Goal: Check status: Check status

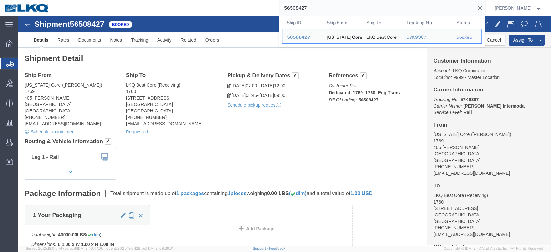
click at [396, 9] on input "56508427" at bounding box center [377, 7] width 196 height 15
paste input "875476"
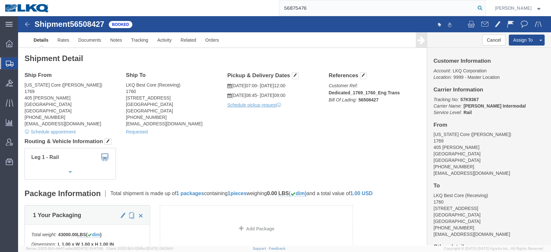
type input "56875476"
drag, startPoint x: 490, startPoint y: 5, endPoint x: 335, endPoint y: 31, distance: 156.9
click at [484, 5] on icon at bounding box center [479, 8] width 9 height 9
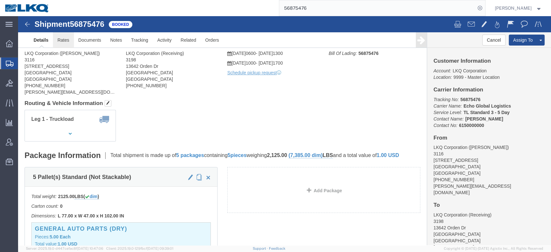
drag, startPoint x: 62, startPoint y: 40, endPoint x: 44, endPoint y: 24, distance: 24.2
click link "Rates"
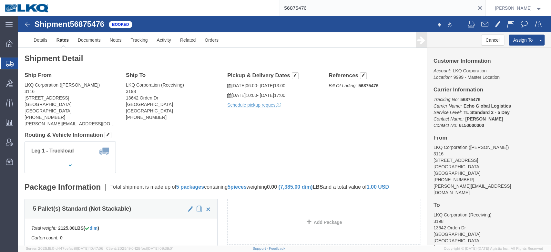
click link "Rates"
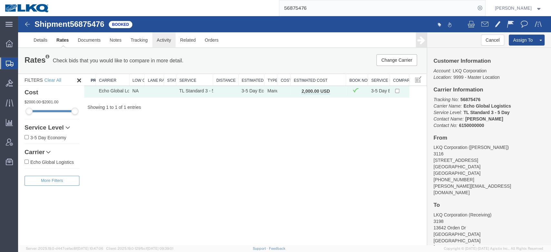
click at [161, 39] on link "Activity" at bounding box center [163, 39] width 23 height 15
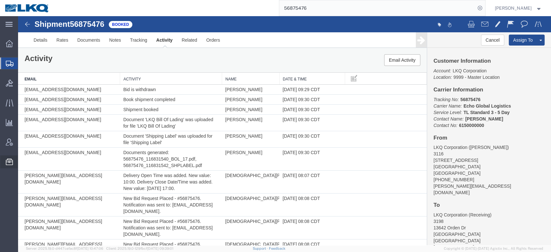
click at [0, 0] on span "Bid Groups" at bounding box center [0, 0] width 0 height 0
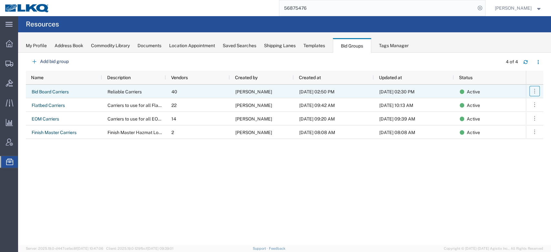
click at [533, 90] on icon "button" at bounding box center [534, 91] width 6 height 6
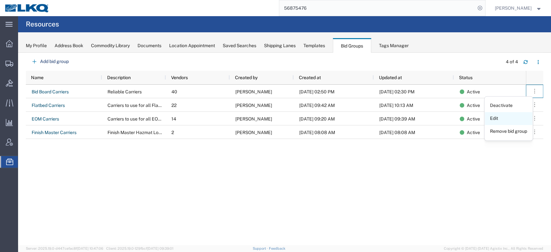
click at [506, 121] on link "Edit" at bounding box center [507, 119] width 47 height 12
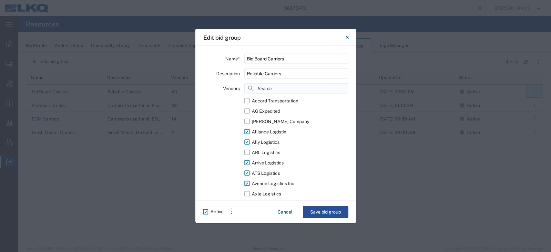
click at [300, 87] on input at bounding box center [296, 88] width 104 height 10
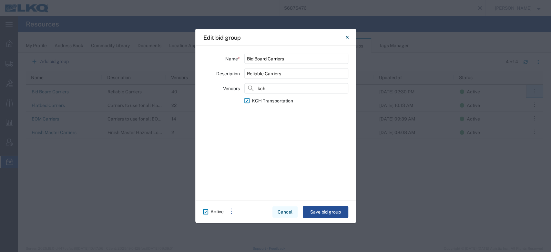
type input "kch"
click at [290, 214] on button "Cancel" at bounding box center [284, 211] width 25 height 11
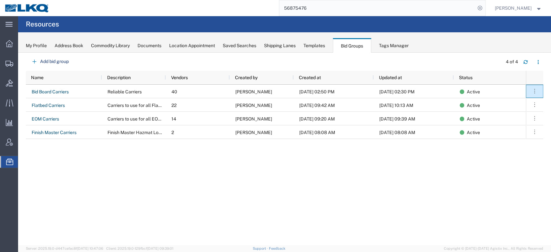
click at [317, 9] on input "56875476" at bounding box center [377, 7] width 196 height 15
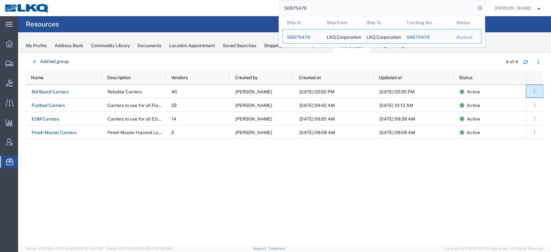
click at [317, 9] on input "56875476" at bounding box center [377, 7] width 196 height 15
paste input "34980"
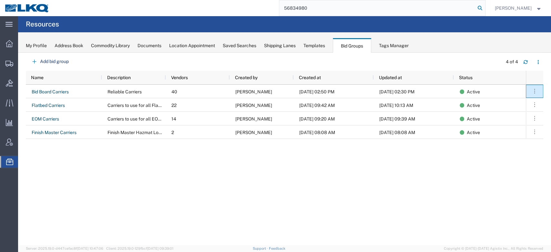
drag, startPoint x: 494, startPoint y: 6, endPoint x: 308, endPoint y: 24, distance: 186.9
click at [484, 6] on icon at bounding box center [479, 8] width 9 height 9
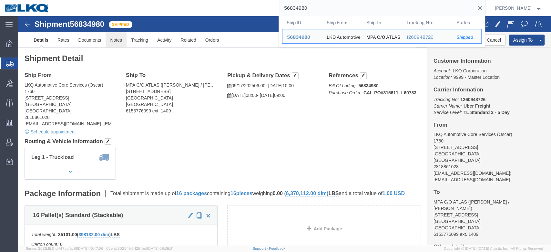
click link "Notes"
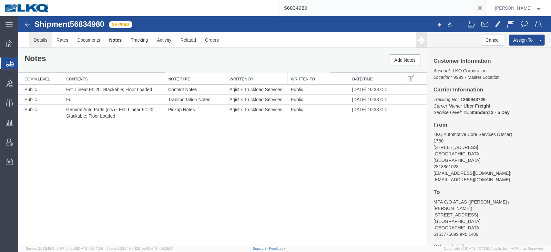
click at [49, 42] on link "Details" at bounding box center [40, 39] width 23 height 15
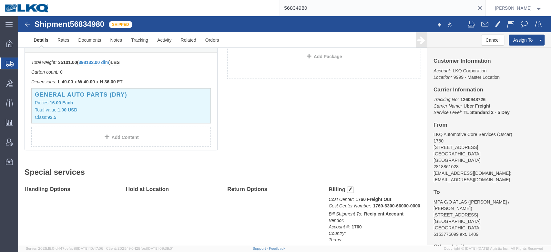
scroll to position [301, 0]
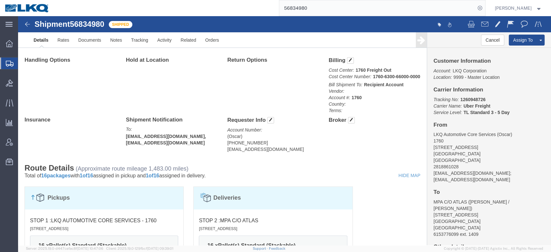
click div "Shipment 56834980 3 of 3 Shipped Details Rates Documents Notes Tracking Activit…"
click at [314, 12] on input "56834980" at bounding box center [377, 7] width 196 height 15
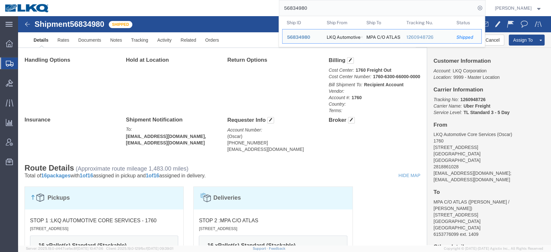
click at [314, 12] on input "56834980" at bounding box center [377, 7] width 196 height 15
paste input "19677"
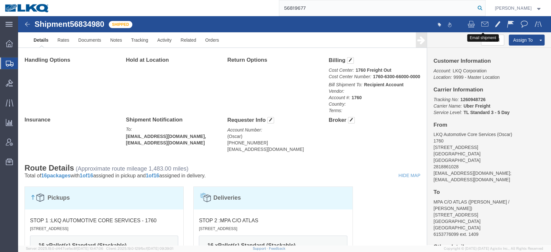
type input "56819677"
click at [484, 12] on icon at bounding box center [479, 8] width 9 height 9
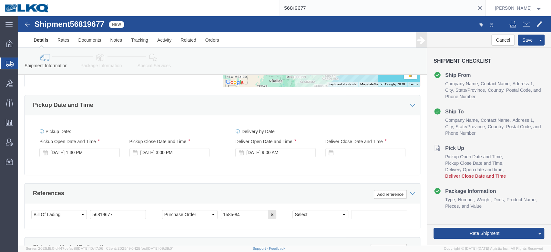
select select "35874"
select select
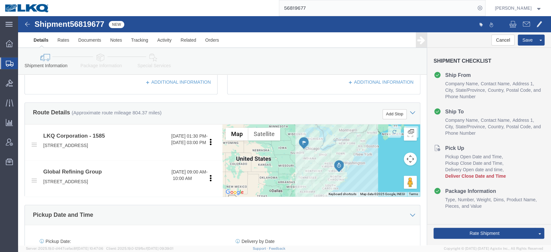
scroll to position [172, 0]
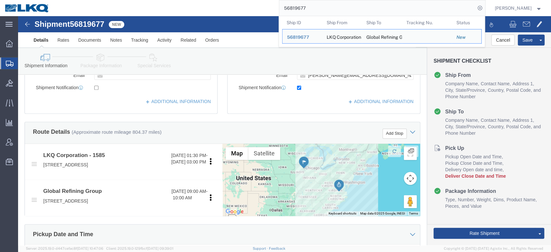
click at [304, 8] on input "56819677" at bounding box center [377, 7] width 196 height 15
click button "Cancel"
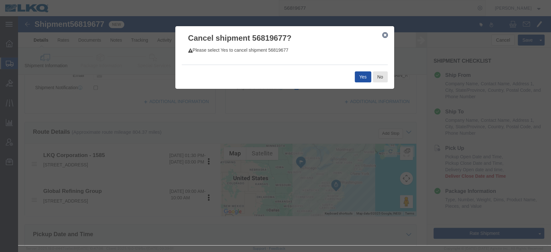
click button "Yes"
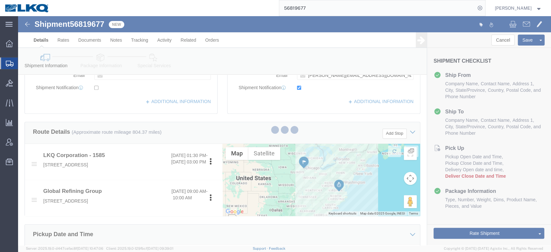
click at [309, 10] on input "56819677" at bounding box center [377, 7] width 196 height 15
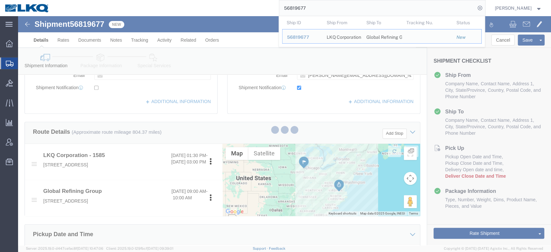
paste input "795761"
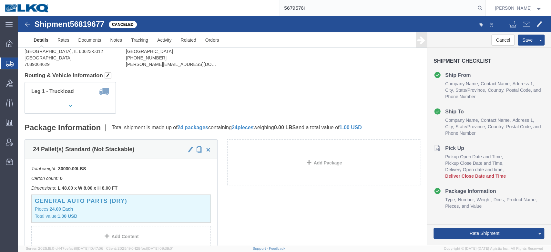
scroll to position [0, 0]
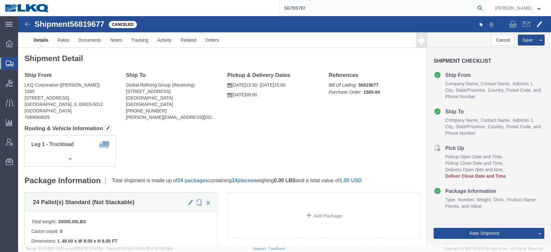
click at [484, 7] on icon at bounding box center [479, 8] width 9 height 9
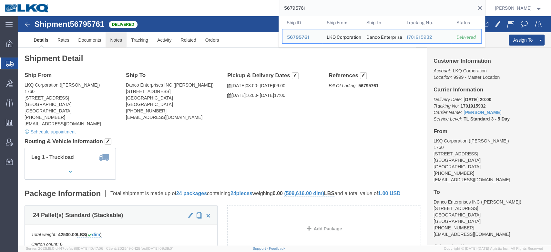
click link "Notes"
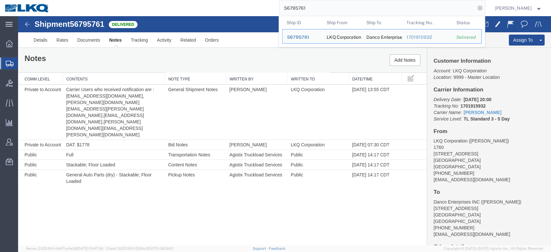
click at [311, 8] on input "56795761" at bounding box center [377, 7] width 196 height 15
paste input "866214"
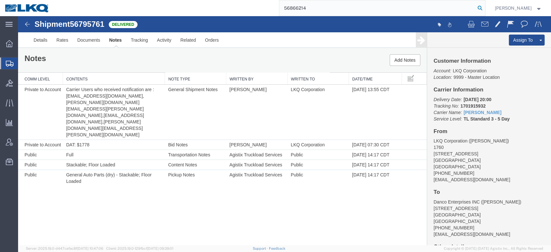
type input "56866214"
click at [484, 6] on icon at bounding box center [479, 8] width 9 height 9
